Goal: Transaction & Acquisition: Purchase product/service

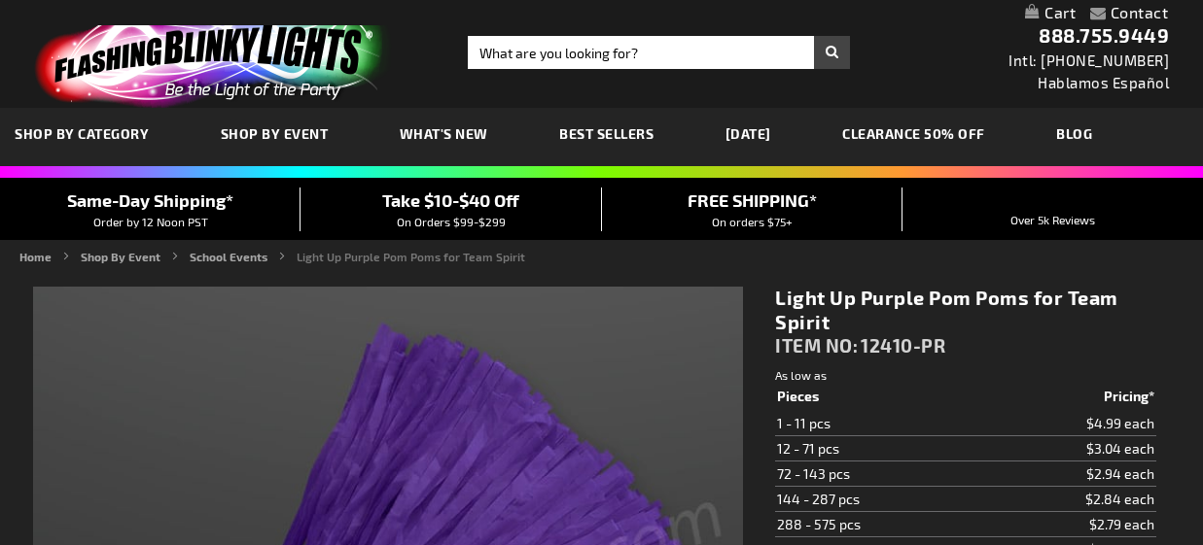
type input "5640"
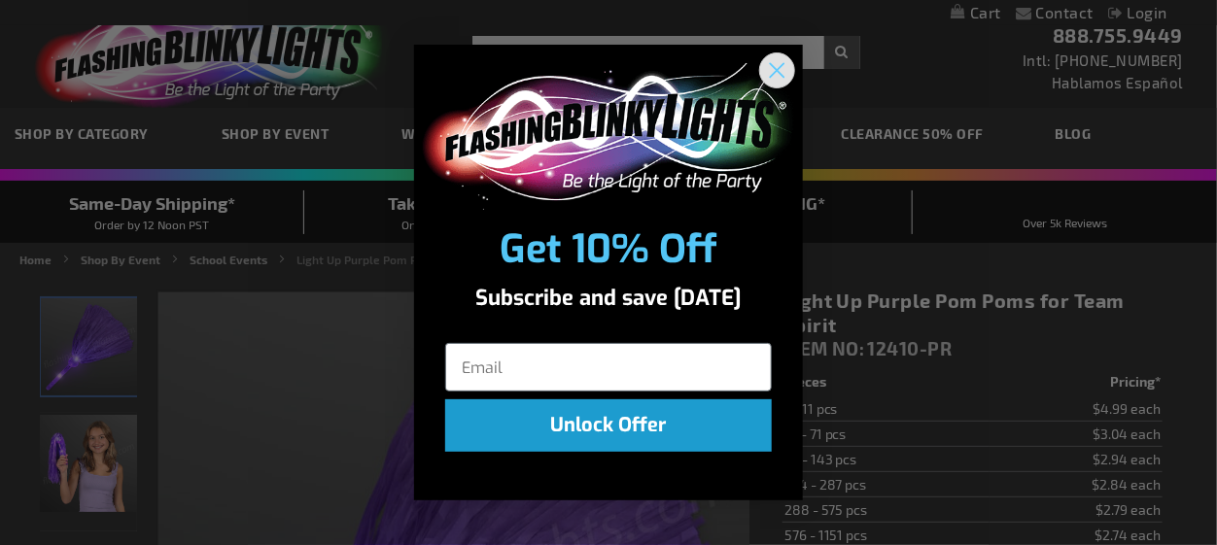
click at [771, 72] on circle "Close dialog" at bounding box center [777, 70] width 32 height 32
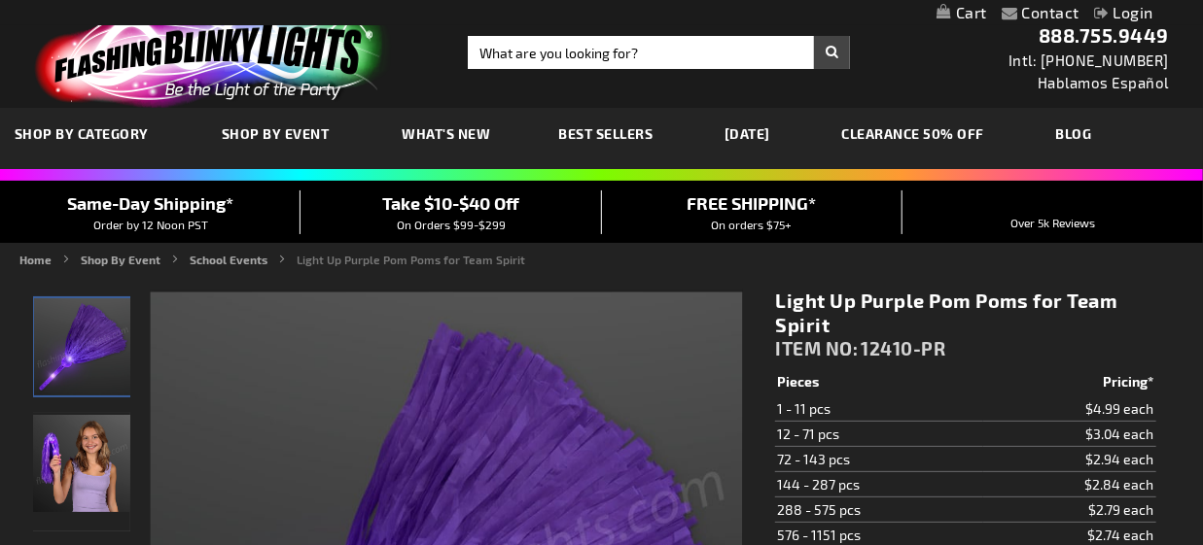
click at [754, 130] on link "[DATE]" at bounding box center [747, 133] width 75 height 65
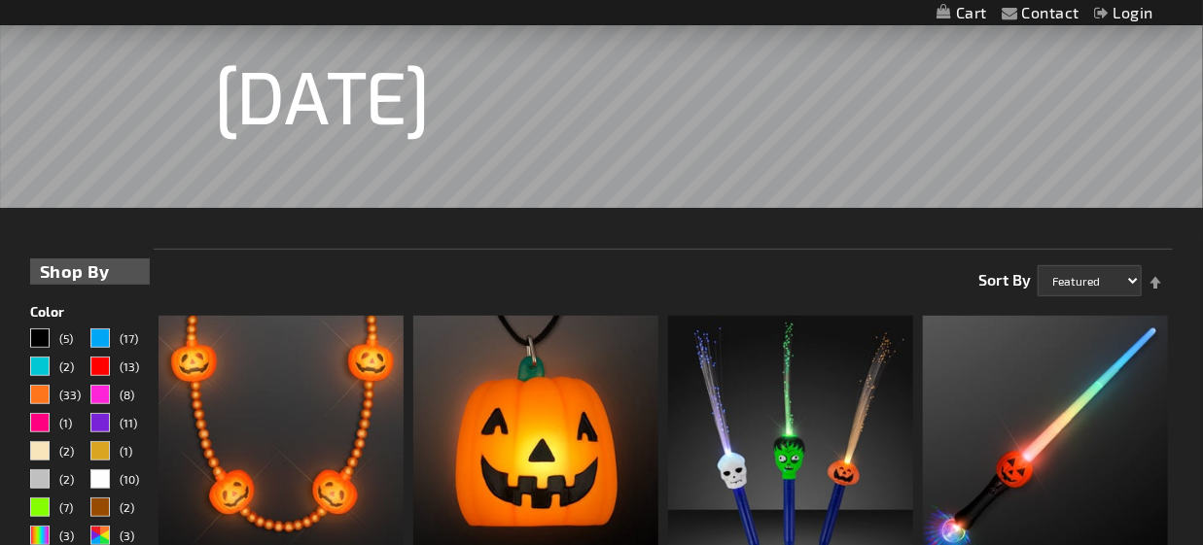
scroll to position [292, 0]
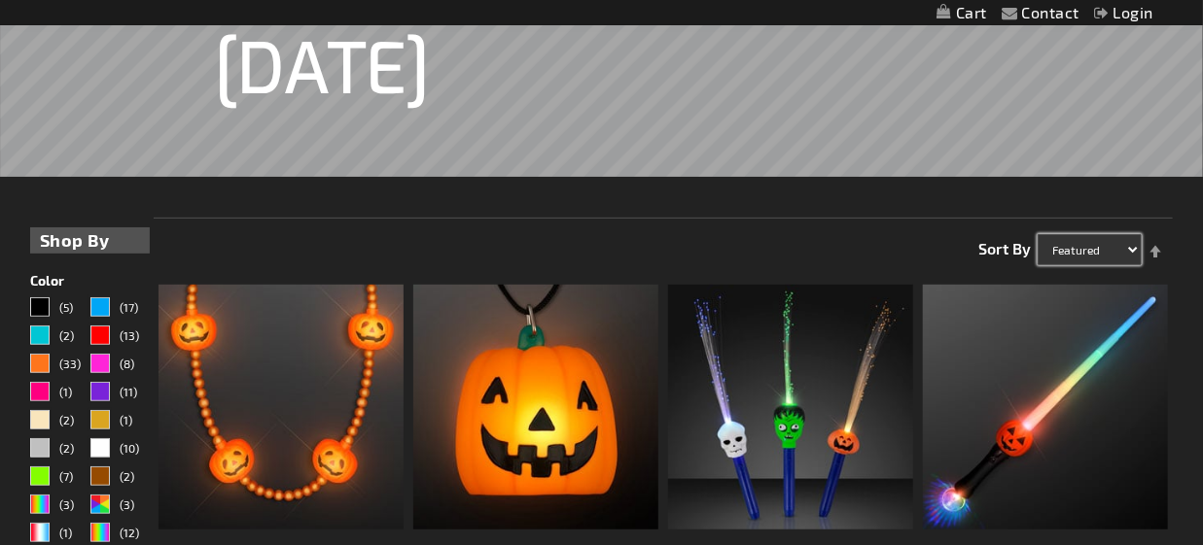
click at [1072, 245] on select "Featured Name Price Best Sellers" at bounding box center [1089, 249] width 104 height 31
select select "price"
click at [1037, 234] on select "Featured Name Price Best Sellers" at bounding box center [1089, 249] width 104 height 31
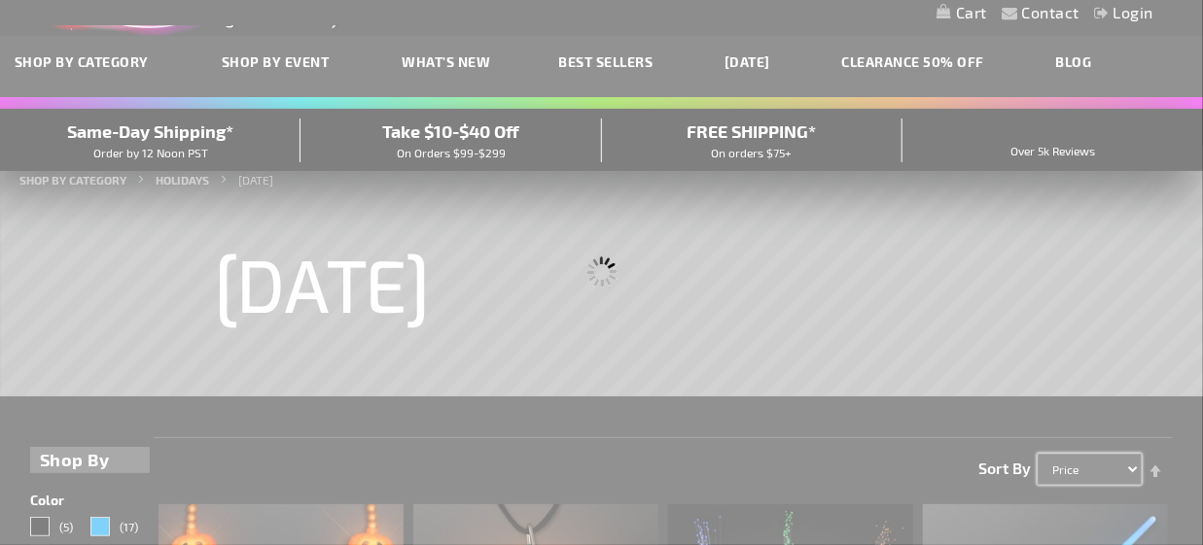
scroll to position [0, 0]
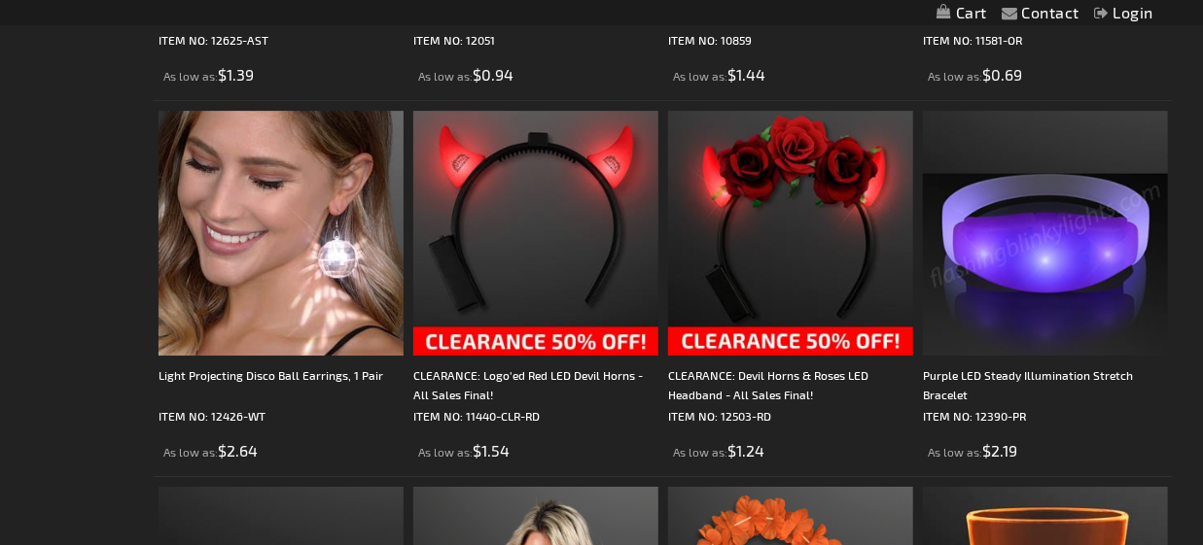
scroll to position [2721, 0]
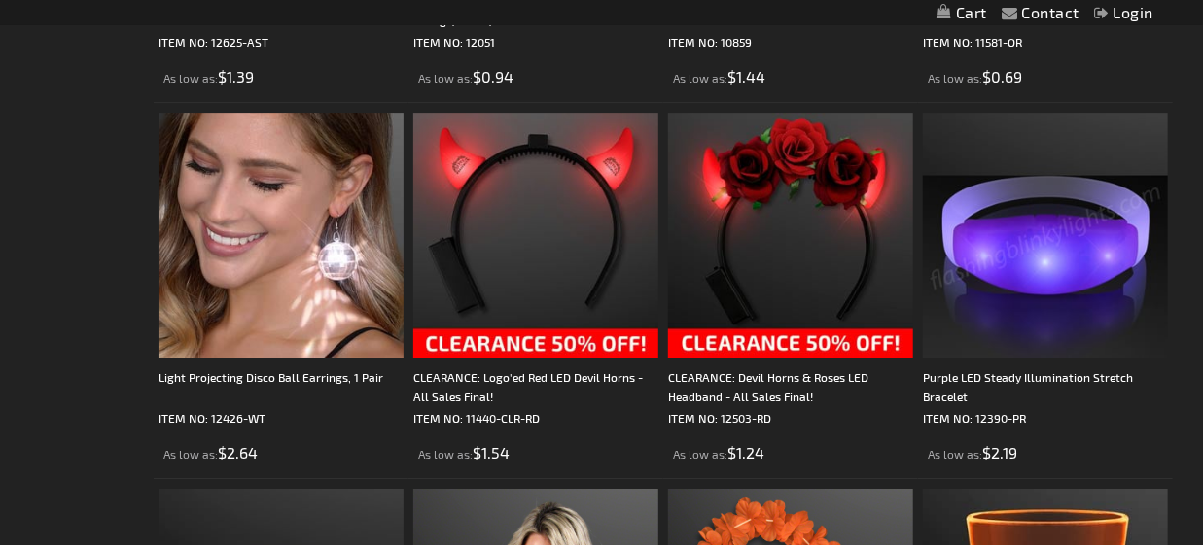
click at [1089, 228] on img at bounding box center [1045, 235] width 245 height 245
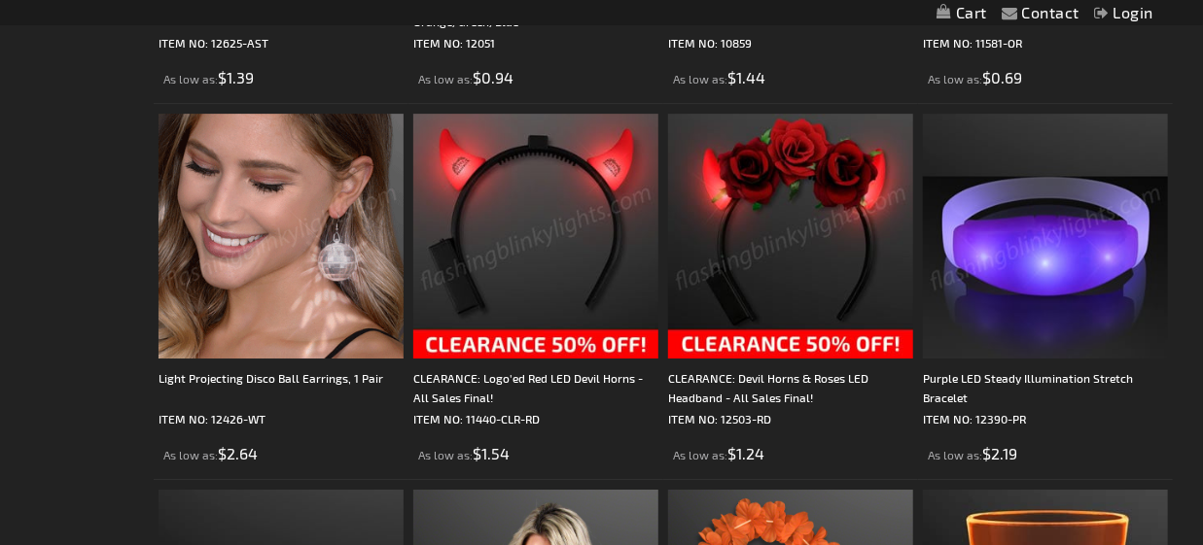
click at [1037, 263] on img at bounding box center [1045, 236] width 245 height 245
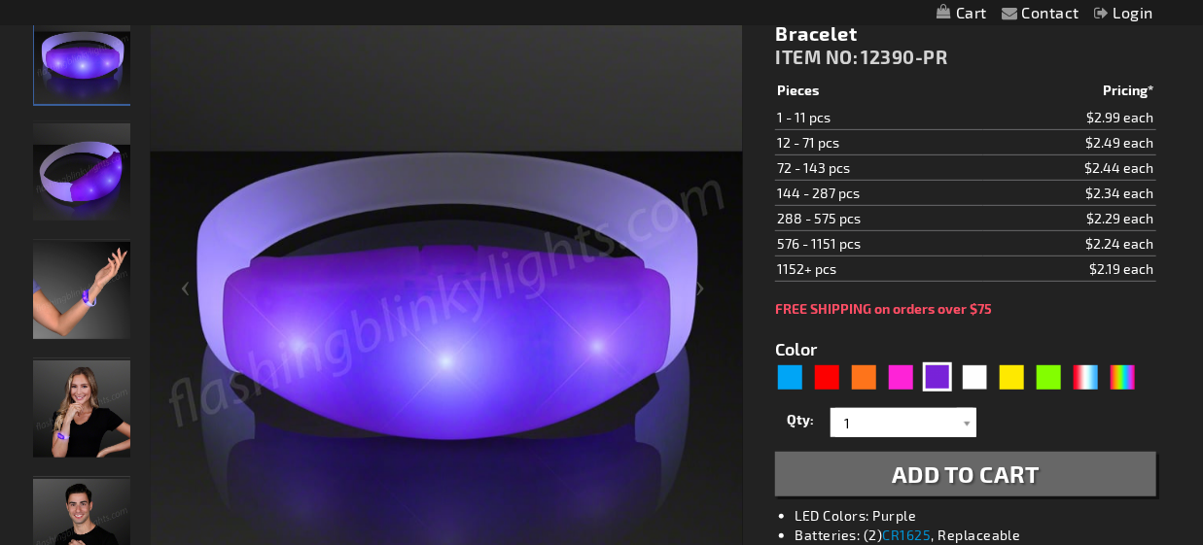
click at [64, 288] on img "Hand model Light Up Purple Illumination Stretch Bracelet" at bounding box center [81, 290] width 97 height 97
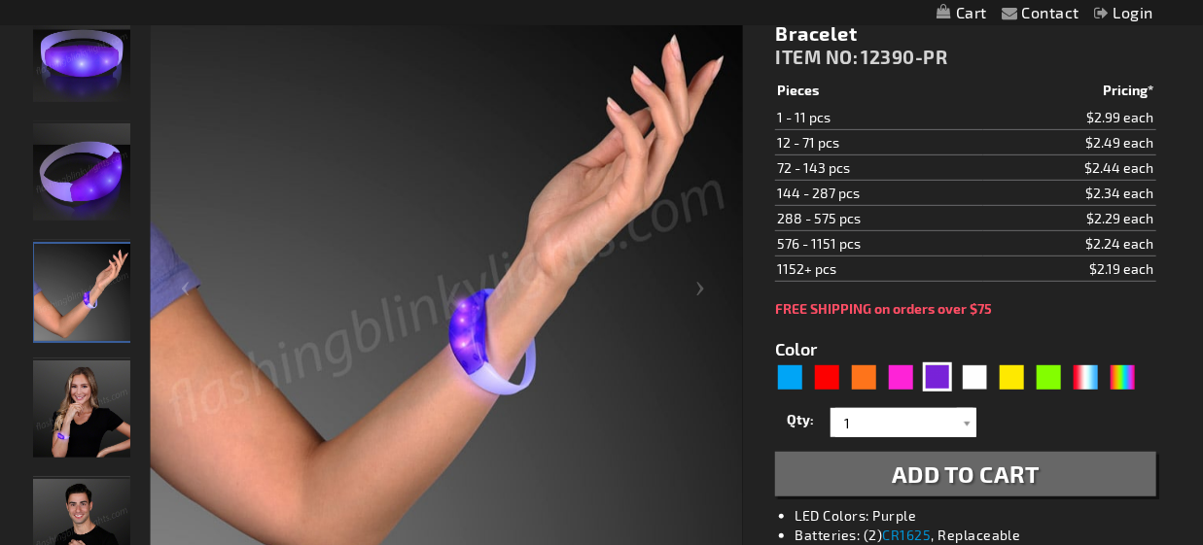
click at [77, 407] on img "Female wearing Light Up Purple Illumination Stretch Bracelet" at bounding box center [81, 409] width 97 height 97
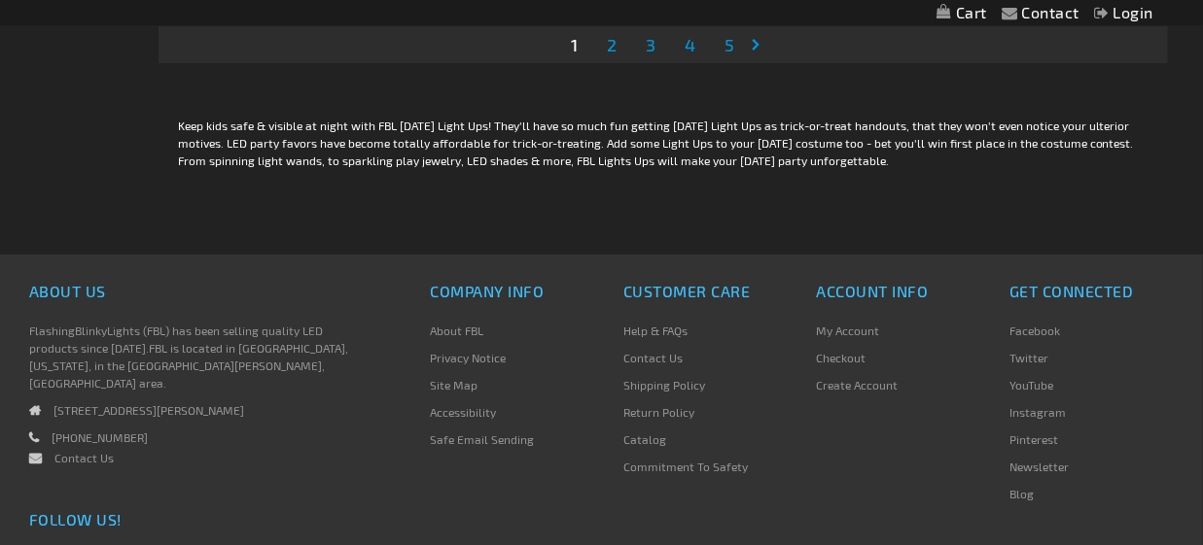
scroll to position [5928, 0]
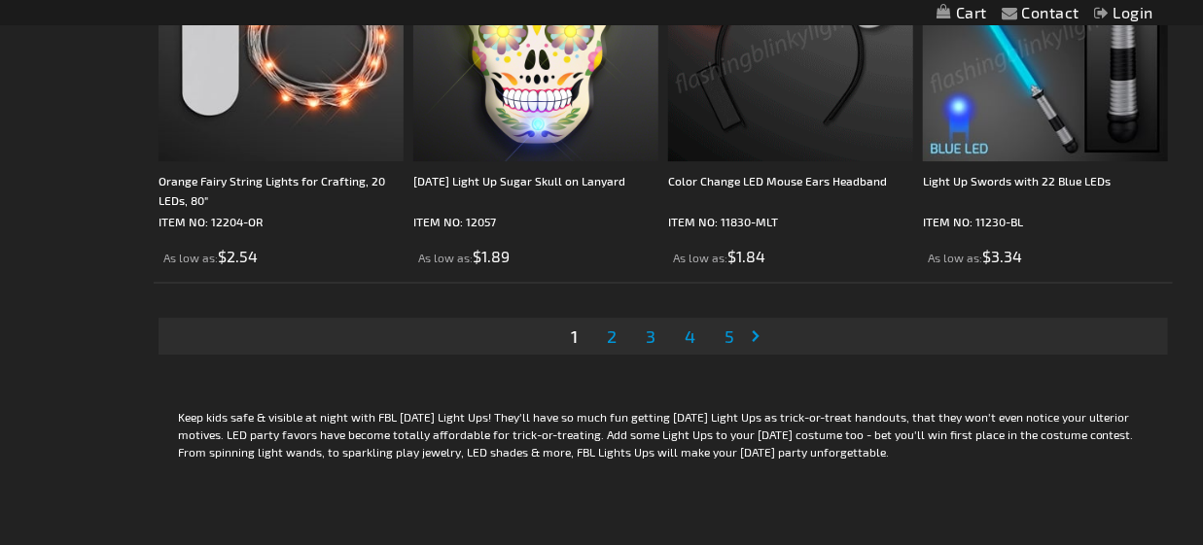
click at [614, 339] on span "2" at bounding box center [612, 336] width 10 height 21
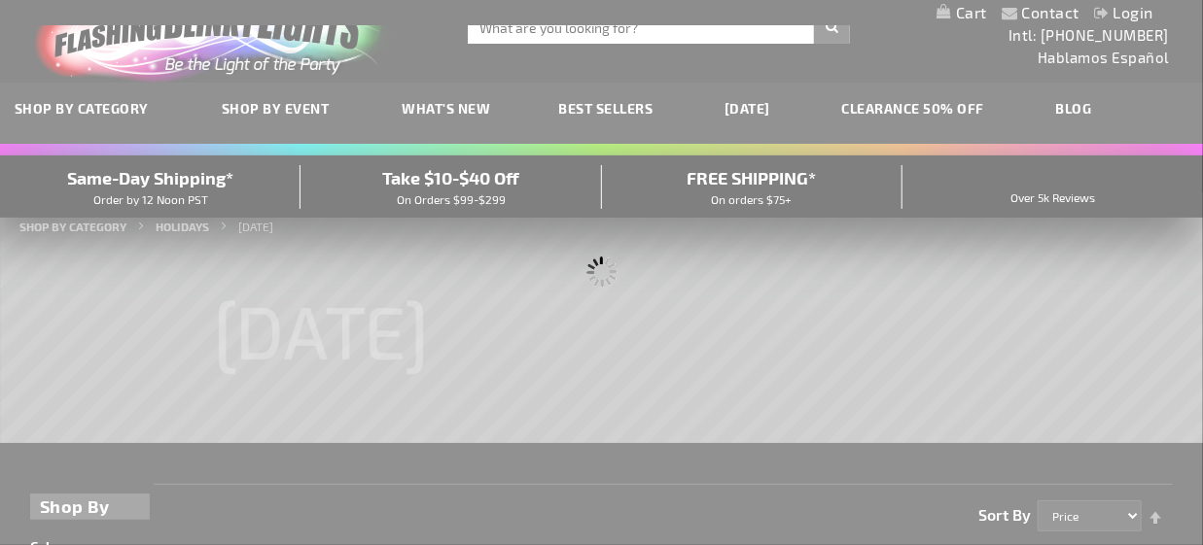
scroll to position [0, 0]
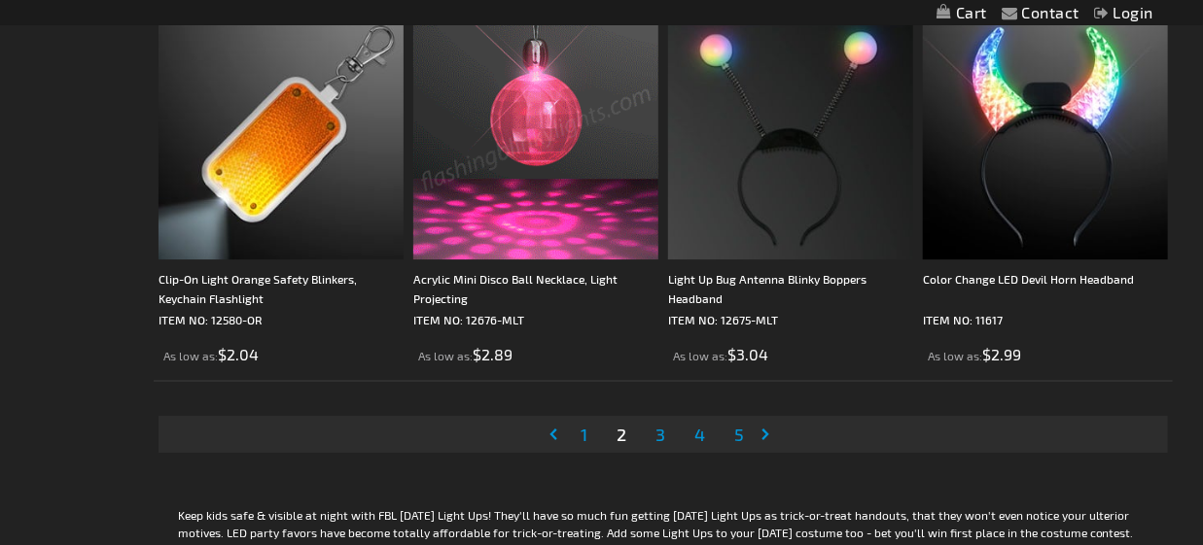
scroll to position [6125, 0]
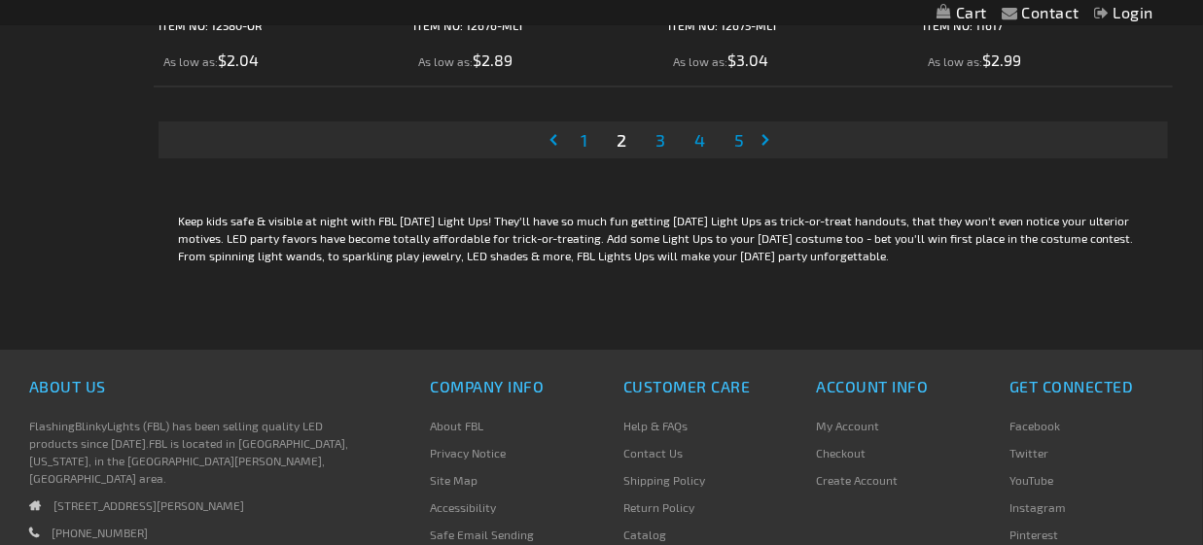
click at [664, 149] on span "3" at bounding box center [660, 139] width 10 height 21
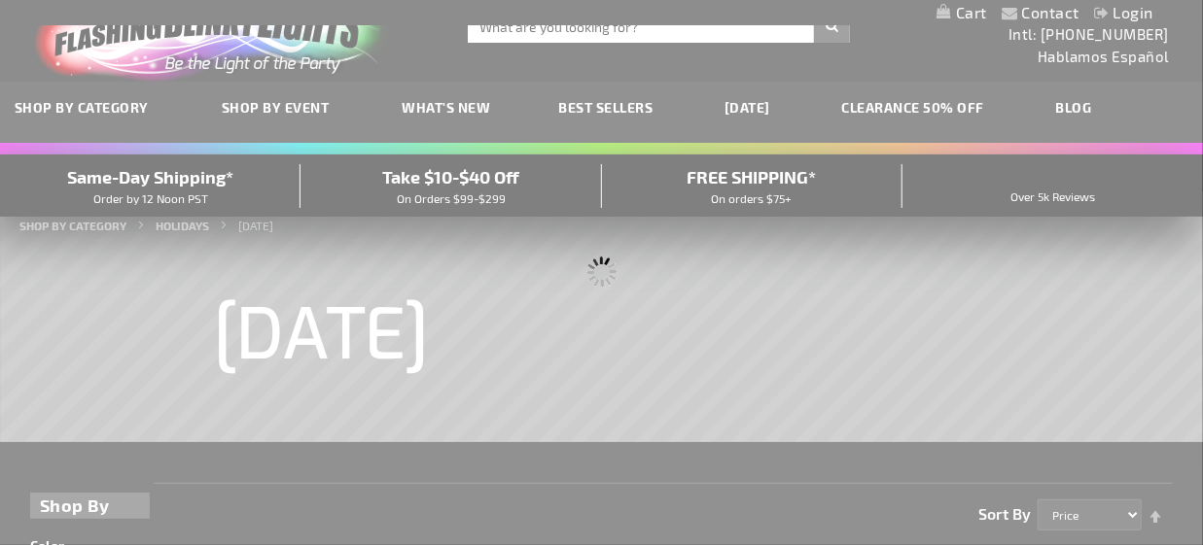
scroll to position [0, 0]
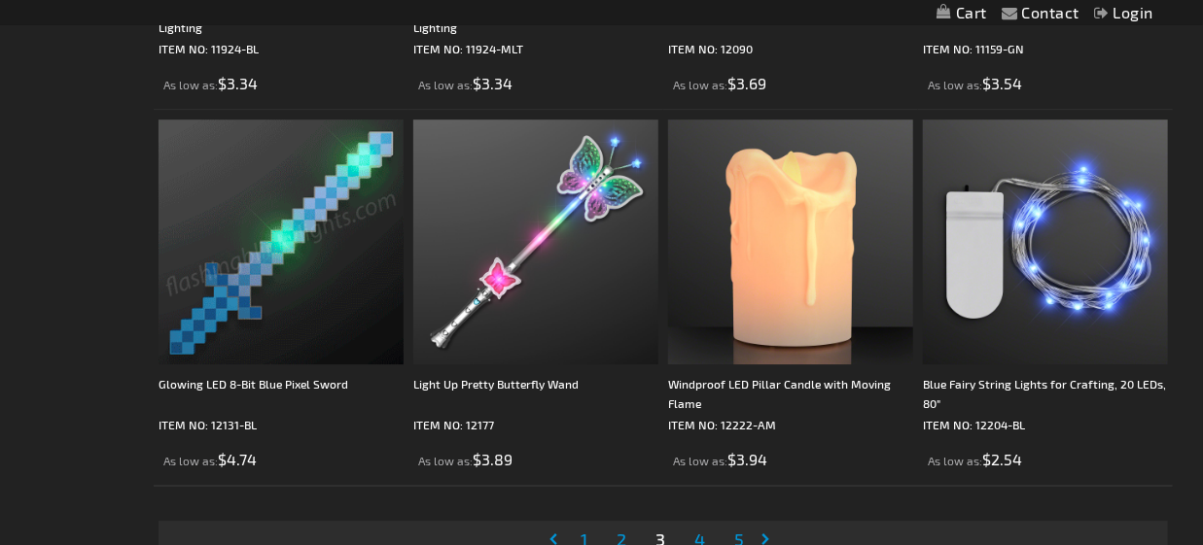
scroll to position [5832, 0]
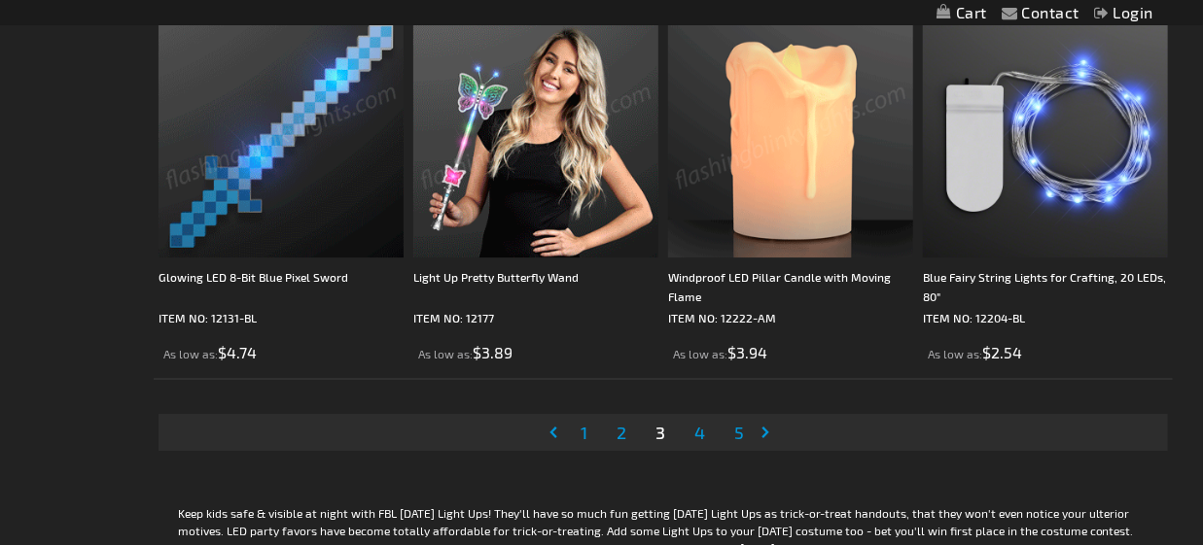
click at [701, 434] on span "4" at bounding box center [699, 432] width 11 height 21
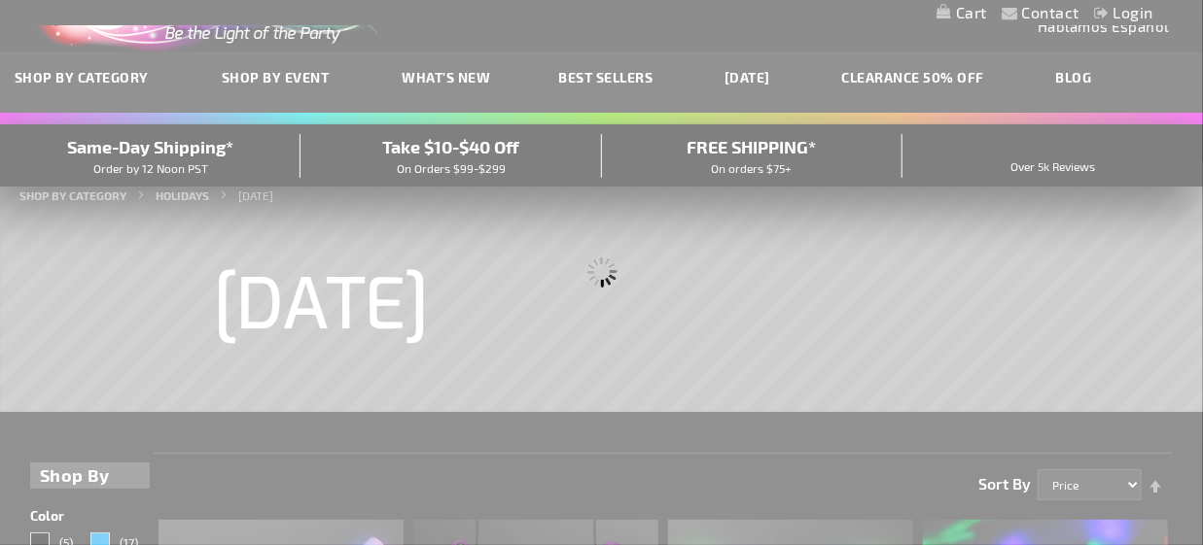
scroll to position [0, 0]
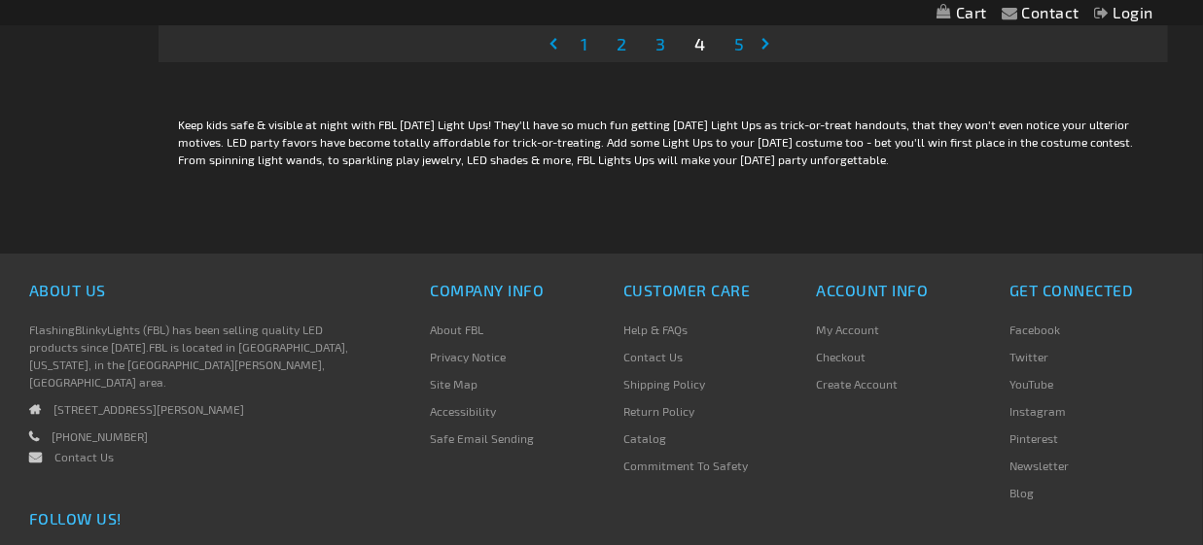
scroll to position [6027, 0]
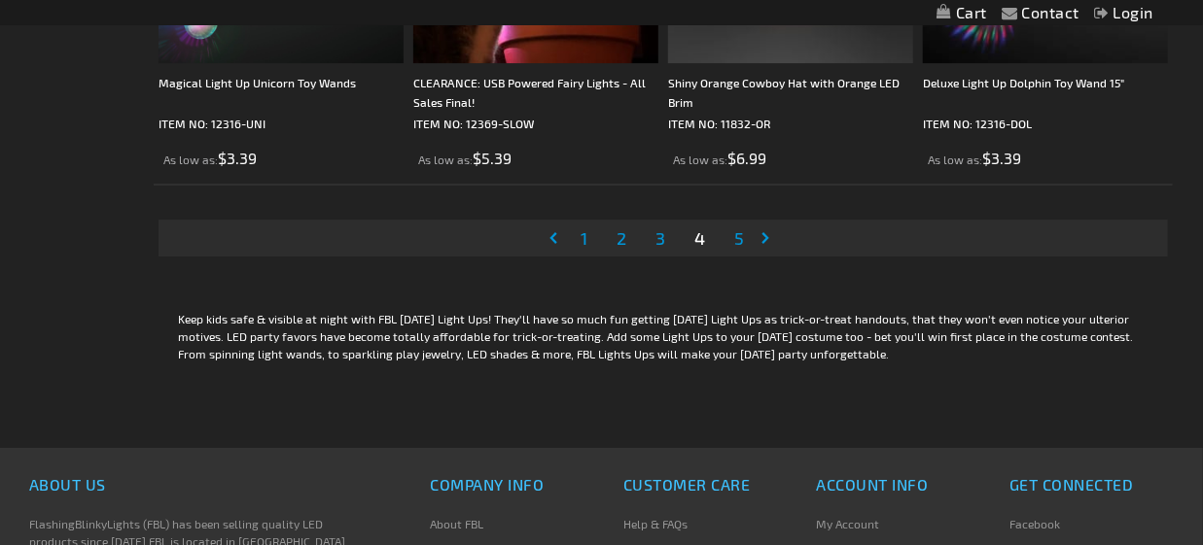
click at [734, 236] on span "5" at bounding box center [739, 237] width 10 height 21
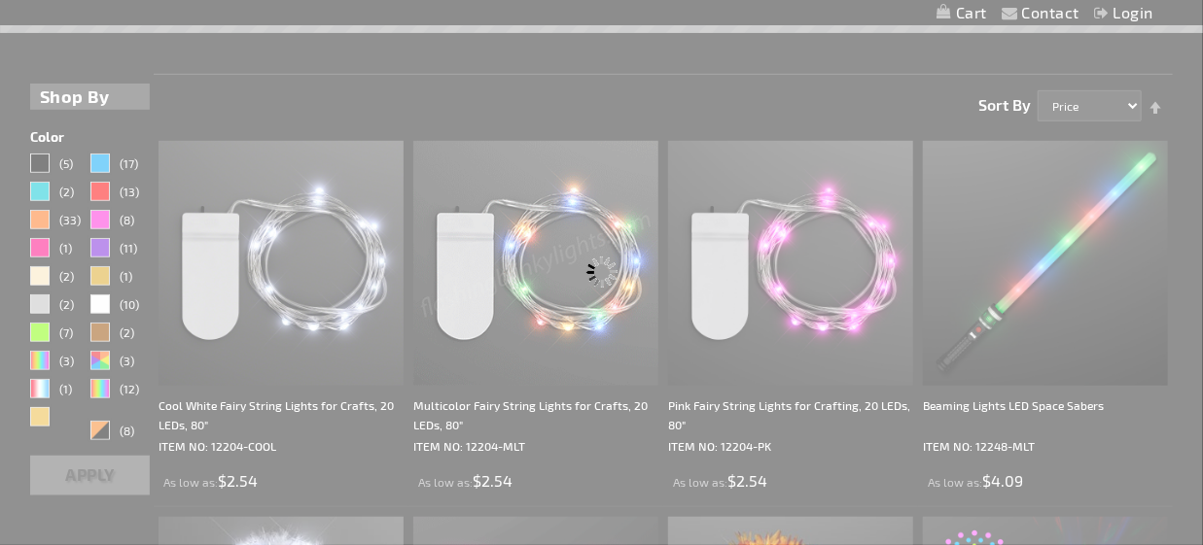
scroll to position [6, 0]
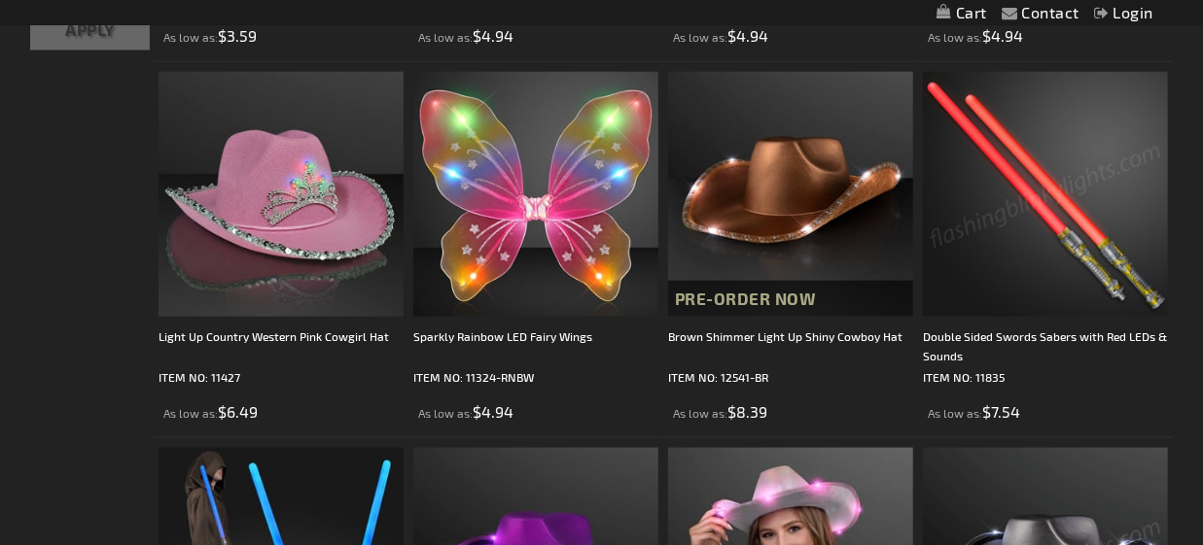
scroll to position [875, 0]
